Goal: Task Accomplishment & Management: Use online tool/utility

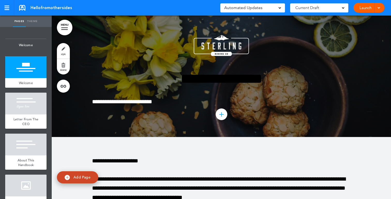
click at [67, 29] on link "MENU" at bounding box center [65, 28] width 16 height 16
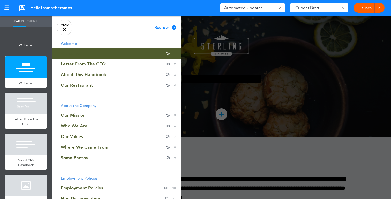
click at [67, 29] on link "MENU" at bounding box center [65, 28] width 16 height 16
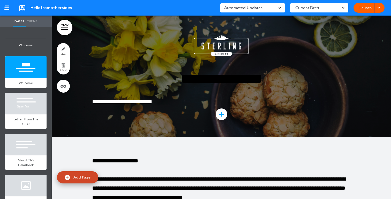
click at [69, 28] on link "MENU" at bounding box center [65, 28] width 16 height 16
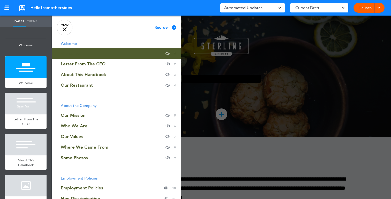
click at [160, 29] on span "Reorder" at bounding box center [162, 28] width 14 height 4
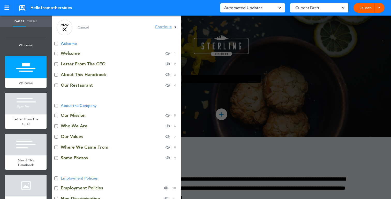
click at [66, 28] on div at bounding box center [65, 29] width 4 height 4
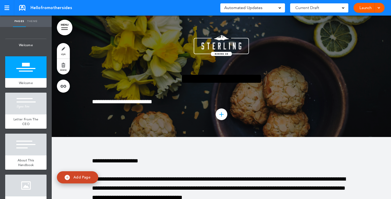
click at [68, 29] on link "MENU" at bounding box center [65, 28] width 16 height 16
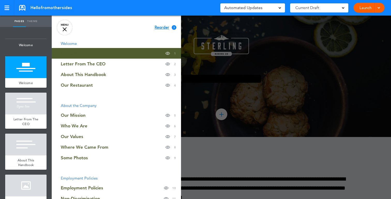
click at [160, 26] on span "Reorder" at bounding box center [162, 28] width 14 height 4
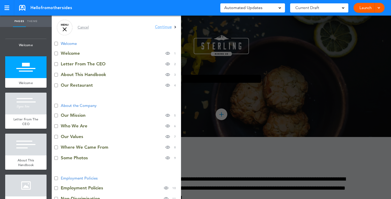
click at [57, 67] on li "Letter From The CEO Hide page in table of contents 2" at bounding box center [116, 63] width 129 height 11
click at [160, 26] on span "Continue" at bounding box center [163, 27] width 17 height 4
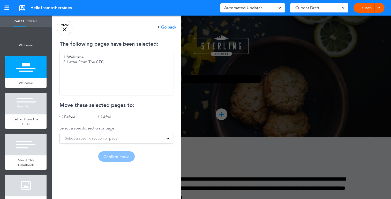
click at [110, 71] on div "1. Welcome 2. Letter From The CEO" at bounding box center [117, 73] width 114 height 44
click at [92, 62] on div "2. Letter From The CEO" at bounding box center [116, 61] width 107 height 5
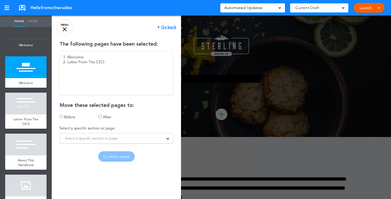
click at [106, 118] on label "After" at bounding box center [107, 116] width 8 height 5
click at [104, 143] on div "The following pages have been selected: 1. Welcome 2. Letter From The CEO Move …" at bounding box center [116, 101] width 129 height 120
click at [97, 141] on span "Select a specific section or page" at bounding box center [91, 137] width 53 height 7
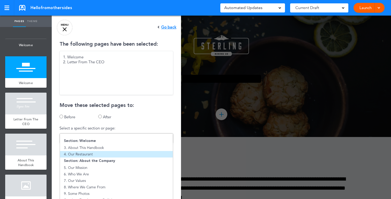
click at [95, 151] on li "4. Our Restaurant" at bounding box center [116, 154] width 113 height 6
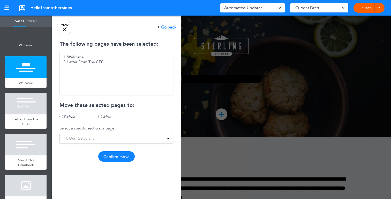
click at [112, 154] on button "Confirm move" at bounding box center [116, 156] width 36 height 10
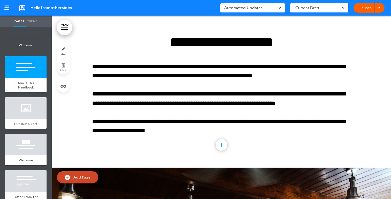
click at [68, 33] on link "MENU" at bounding box center [65, 28] width 16 height 16
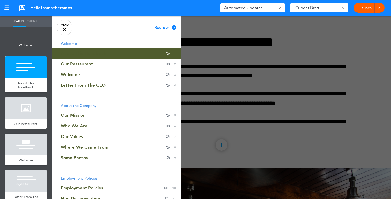
click at [68, 33] on link "MENU" at bounding box center [65, 28] width 16 height 16
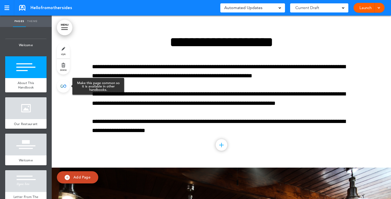
click at [65, 85] on link at bounding box center [63, 85] width 13 height 13
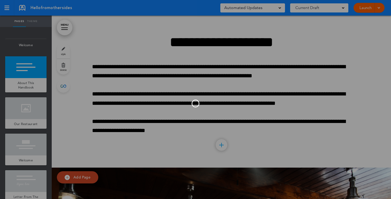
type input "**********"
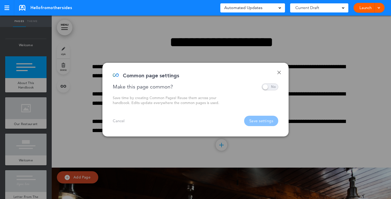
click at [271, 85] on span at bounding box center [270, 86] width 17 height 7
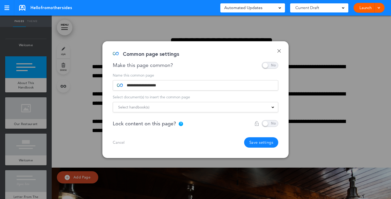
click at [258, 107] on div "Select handbook(s)" at bounding box center [195, 107] width 165 height 6
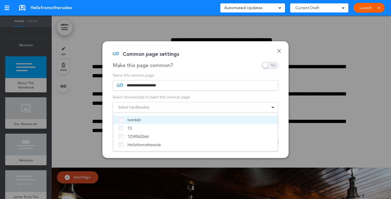
click at [226, 116] on li "testddd" at bounding box center [195, 119] width 165 height 8
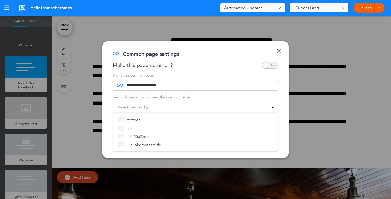
click at [207, 70] on div "**********" at bounding box center [196, 99] width 186 height 116
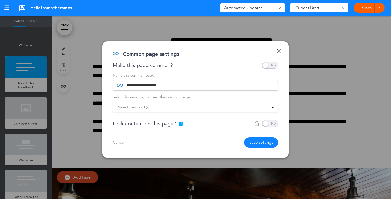
click at [279, 52] on link "Done" at bounding box center [279, 51] width 4 height 4
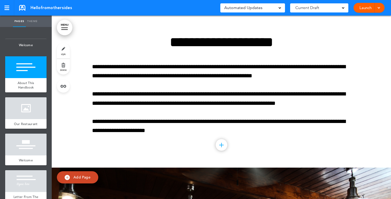
click at [381, 10] on div at bounding box center [378, 8] width 5 height 10
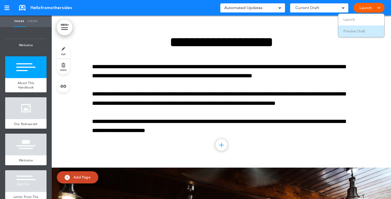
click at [355, 32] on span "Preview Draft" at bounding box center [355, 31] width 22 height 5
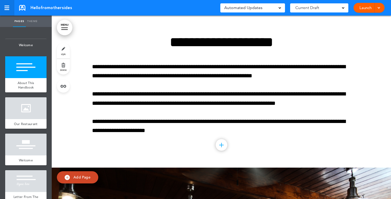
click at [8, 8] on div at bounding box center [6, 8] width 5 height 4
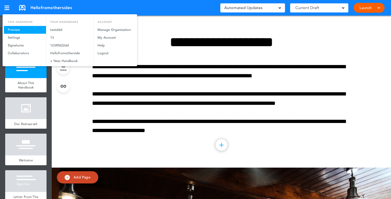
click at [41, 33] on link "Preview" at bounding box center [25, 30] width 42 height 8
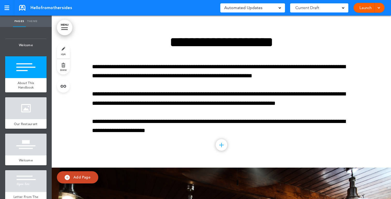
click at [29, 21] on link "Theme" at bounding box center [32, 21] width 13 height 11
type input "******"
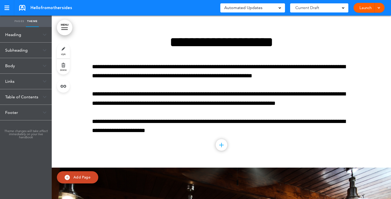
click at [23, 60] on div "Body" at bounding box center [26, 65] width 52 height 15
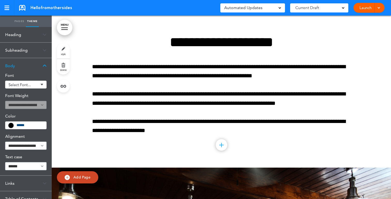
click at [23, 82] on div "Select font..." at bounding box center [25, 85] width 41 height 8
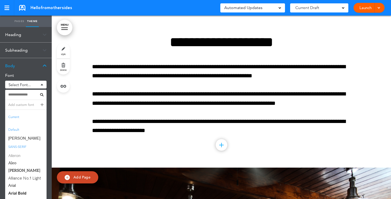
click at [20, 154] on span "Aileron" at bounding box center [25, 155] width 41 height 8
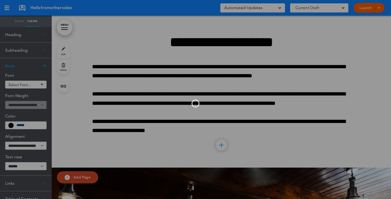
click at [68, 15] on div at bounding box center [195, 99] width 391 height 199
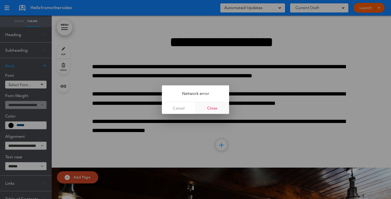
click at [210, 107] on link "Close" at bounding box center [213, 108] width 34 height 12
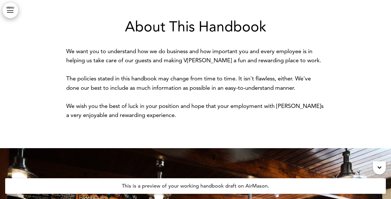
click at [380, 165] on icon at bounding box center [380, 167] width 4 height 6
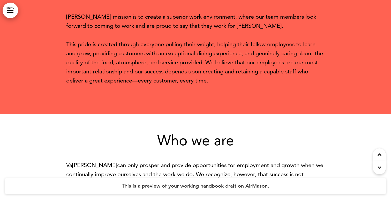
click at [380, 165] on icon at bounding box center [380, 167] width 4 height 6
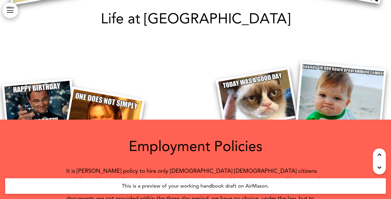
click at [380, 165] on icon at bounding box center [380, 167] width 4 height 6
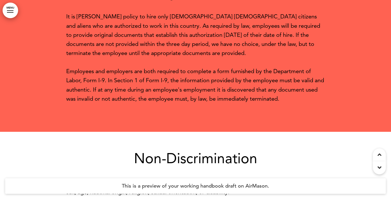
click at [380, 165] on icon at bounding box center [380, 167] width 4 height 6
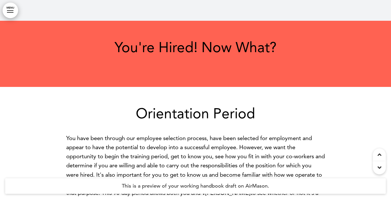
click at [380, 165] on icon at bounding box center [380, 167] width 4 height 6
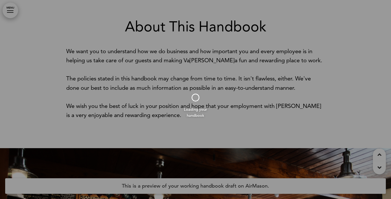
scroll to position [2677, 0]
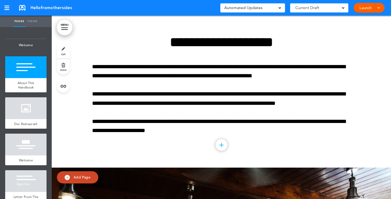
click at [26, 9] on div "Hellofromothersides" at bounding box center [45, 8] width 53 height 6
click at [4, 9] on link at bounding box center [7, 8] width 14 height 16
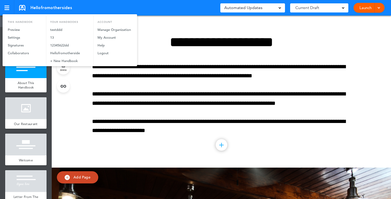
click at [92, 135] on div at bounding box center [195, 99] width 391 height 199
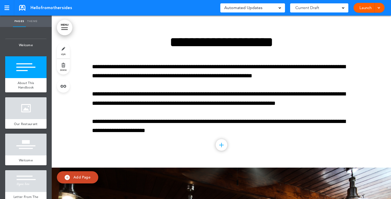
click at [378, 10] on div at bounding box center [378, 8] width 5 height 10
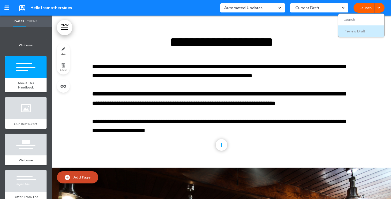
click at [353, 33] on span "Preview Draft" at bounding box center [355, 31] width 22 height 5
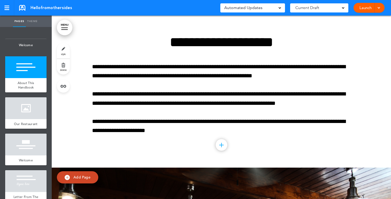
click at [254, 11] on span "Automated Updates" at bounding box center [243, 7] width 38 height 7
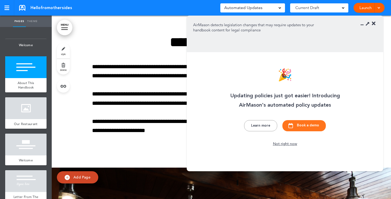
click at [283, 146] on div "Not right now" at bounding box center [285, 143] width 28 height 5
